Goal: Task Accomplishment & Management: Use online tool/utility

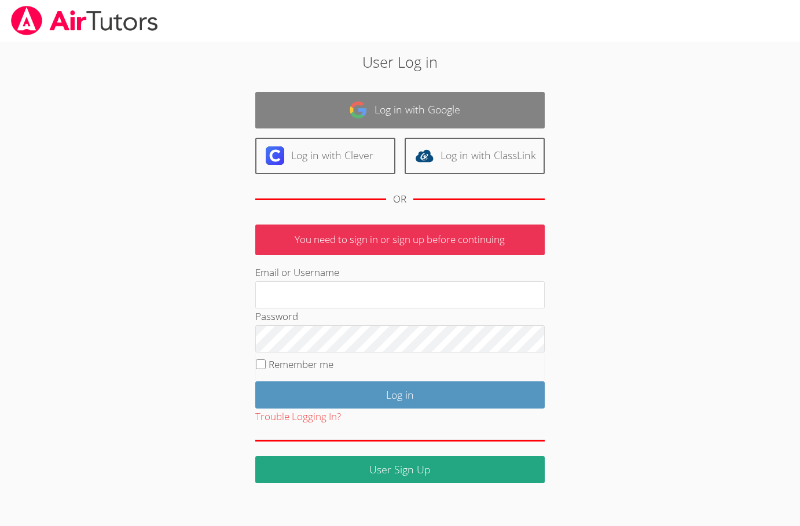
click at [367, 119] on img at bounding box center [358, 110] width 19 height 19
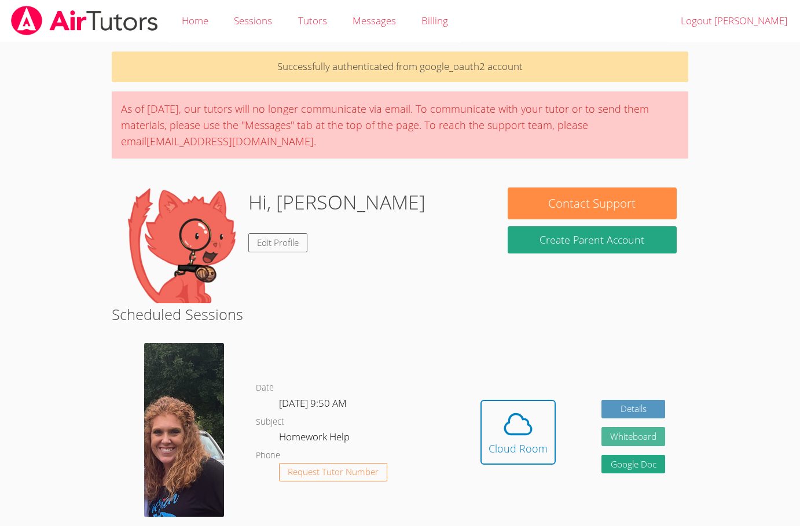
click at [649, 433] on button "Whiteboard" at bounding box center [633, 436] width 64 height 19
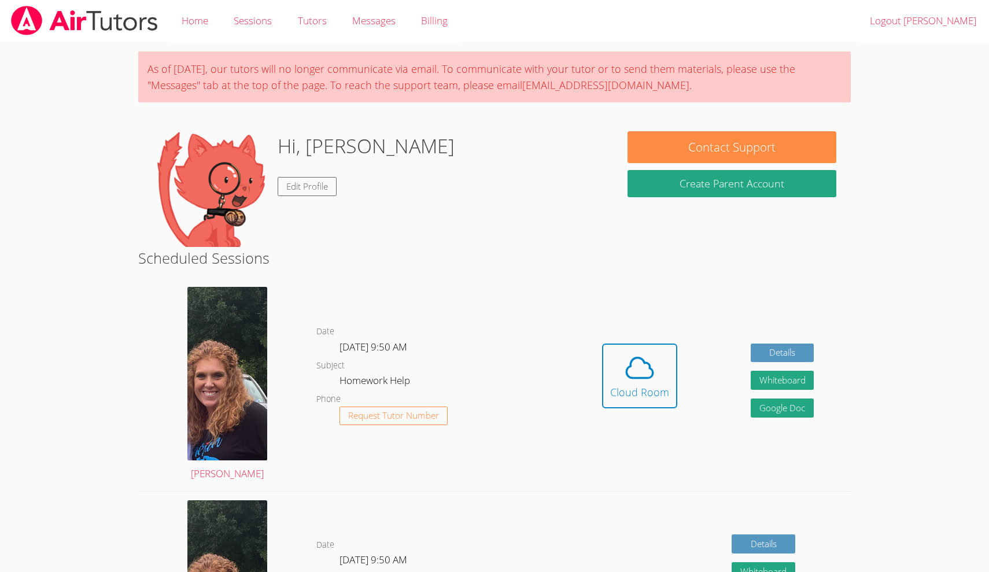
click at [869, 286] on body "Home Sessions Tutors Messages Billing Logout [PERSON_NAME] As of [DATE], our tu…" at bounding box center [494, 286] width 989 height 572
click at [624, 373] on icon at bounding box center [640, 368] width 32 height 32
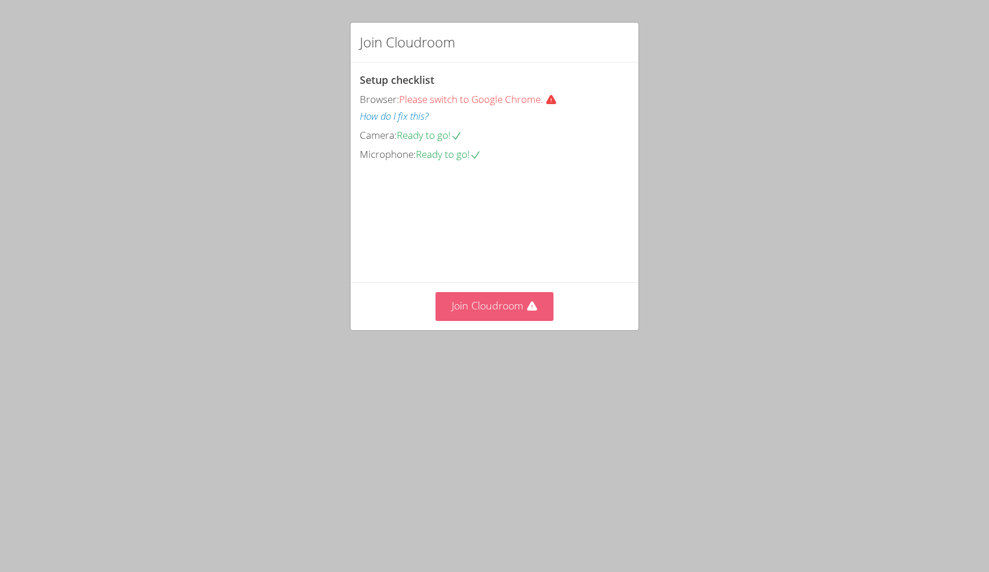
click at [499, 321] on button "Join Cloudroom" at bounding box center [495, 306] width 119 height 28
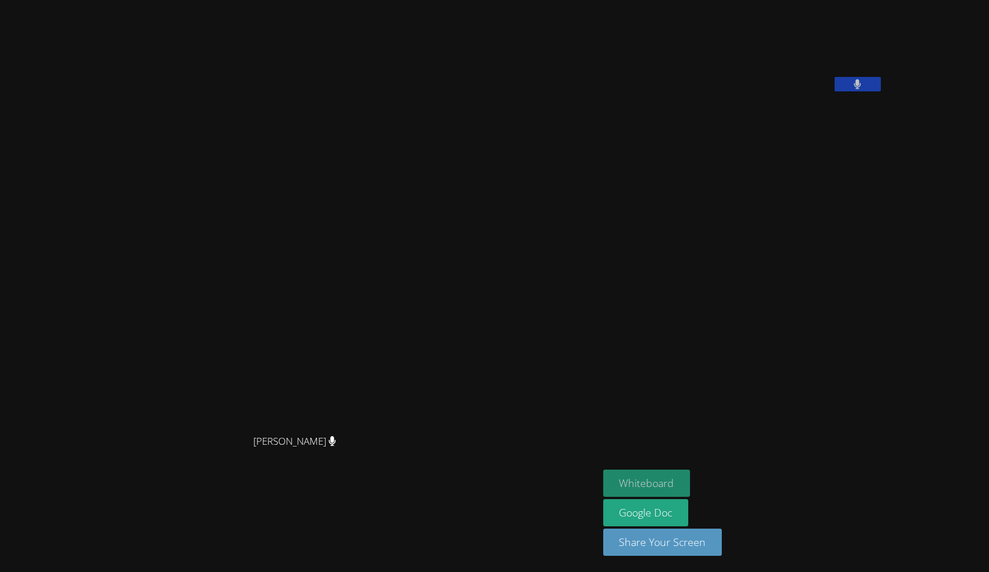
click at [603, 484] on button "Whiteboard" at bounding box center [646, 483] width 87 height 27
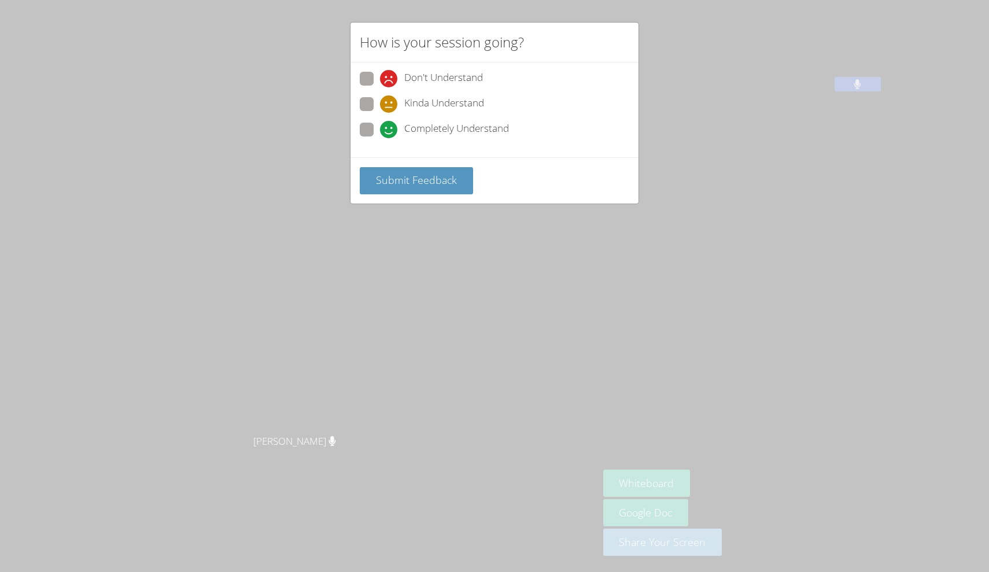
click at [380, 138] on span at bounding box center [380, 138] width 0 height 0
click at [380, 132] on input "Completely Understand" at bounding box center [385, 128] width 10 height 10
radio input "true"
click at [425, 176] on span "Submit Feedback" at bounding box center [416, 180] width 81 height 14
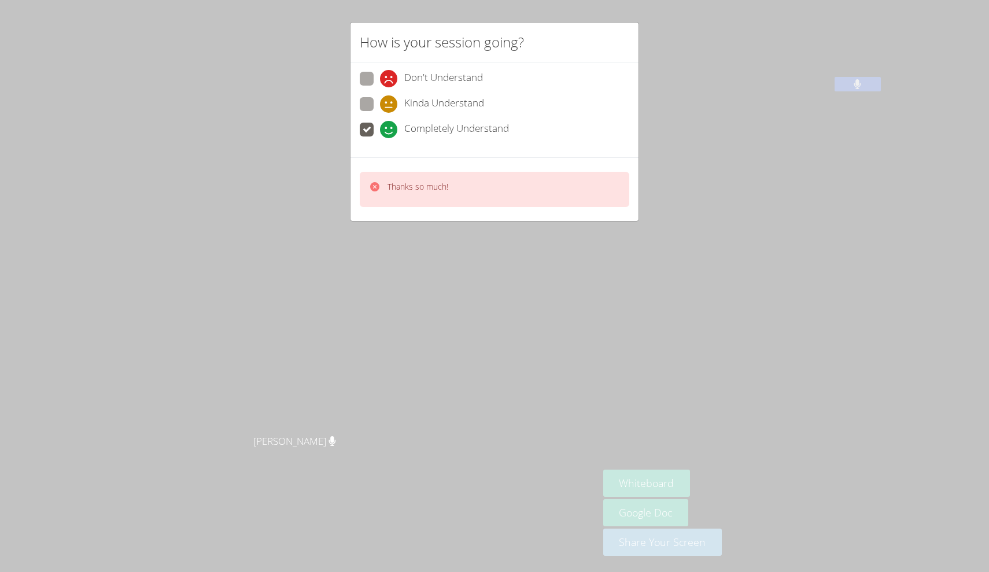
click at [575, 282] on div "How is your session going? Don't Understand Kinda Understand Completely Underst…" at bounding box center [494, 286] width 989 height 572
